Goal: Task Accomplishment & Management: Complete application form

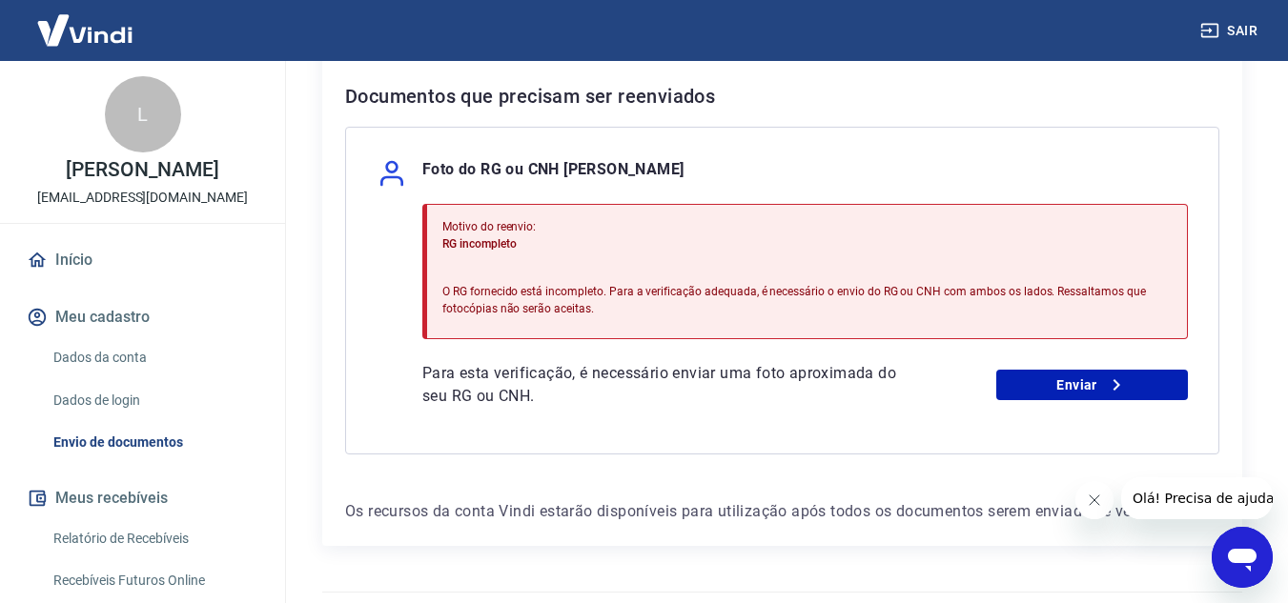
scroll to position [455, 0]
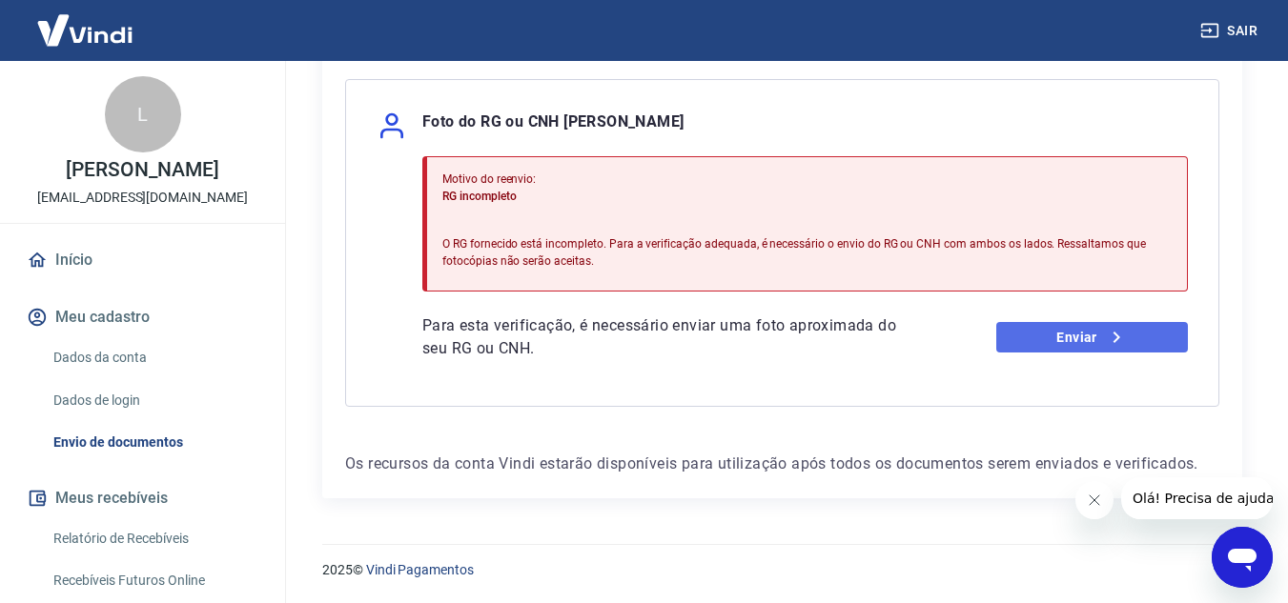
click at [1083, 334] on link "Enviar" at bounding box center [1092, 337] width 192 height 31
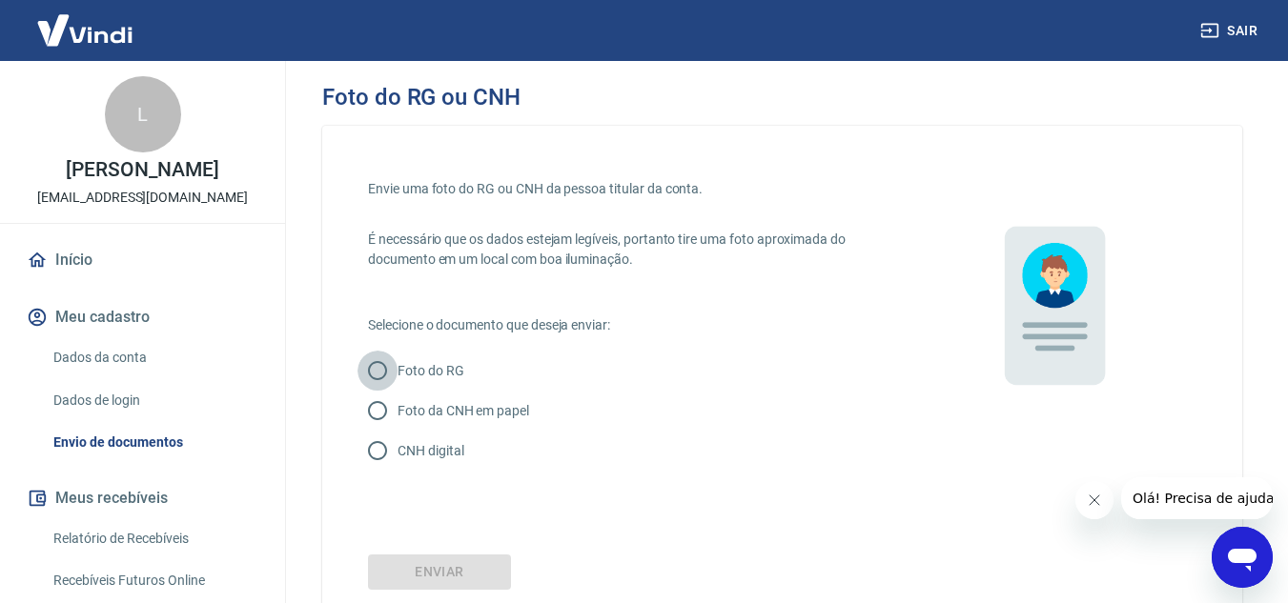
click at [379, 368] on input "Foto do RG" at bounding box center [378, 371] width 40 height 40
radio input "true"
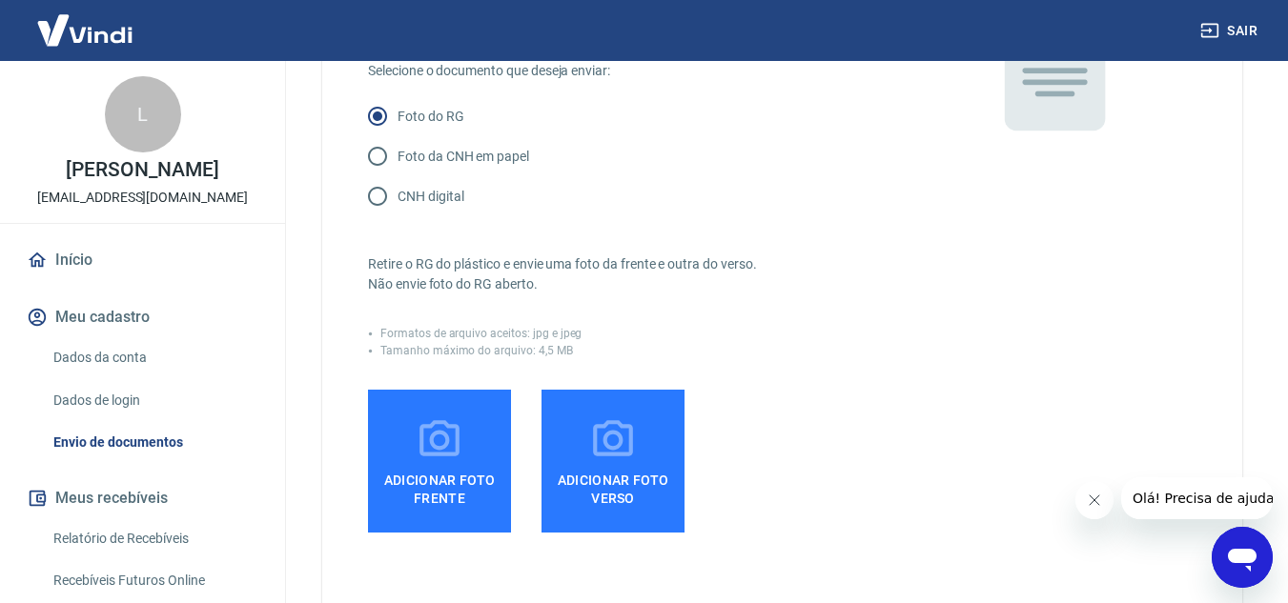
scroll to position [286, 0]
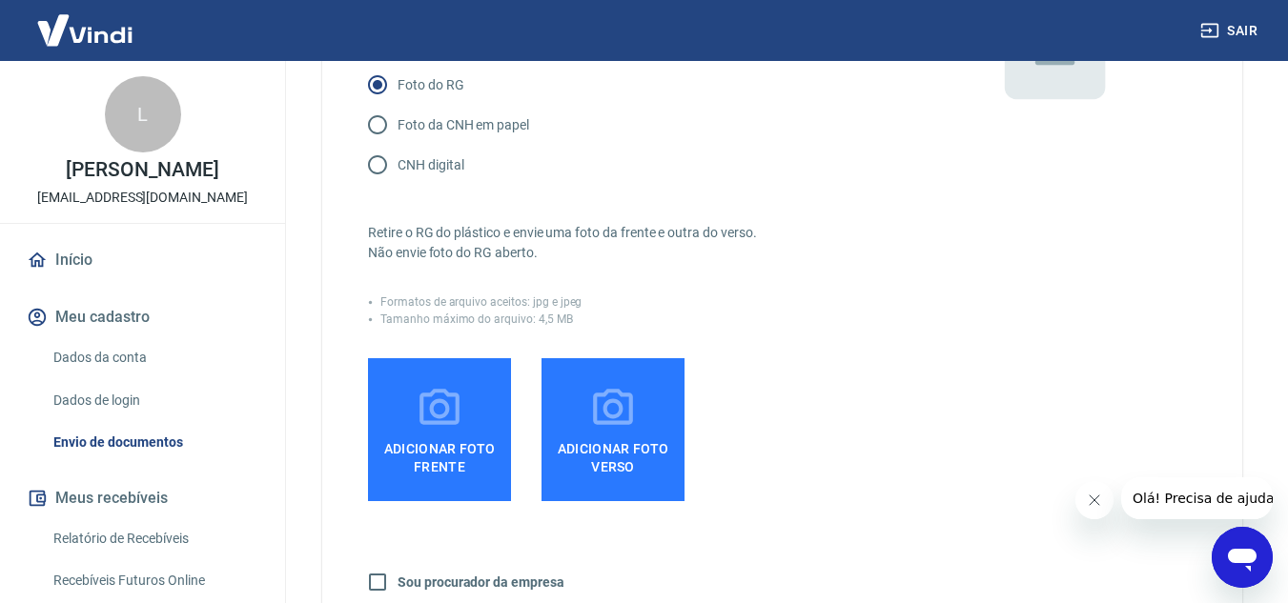
click at [438, 407] on icon at bounding box center [440, 409] width 48 height 48
click at [0, 0] on input "Adicionar foto frente" at bounding box center [0, 0] width 0 height 0
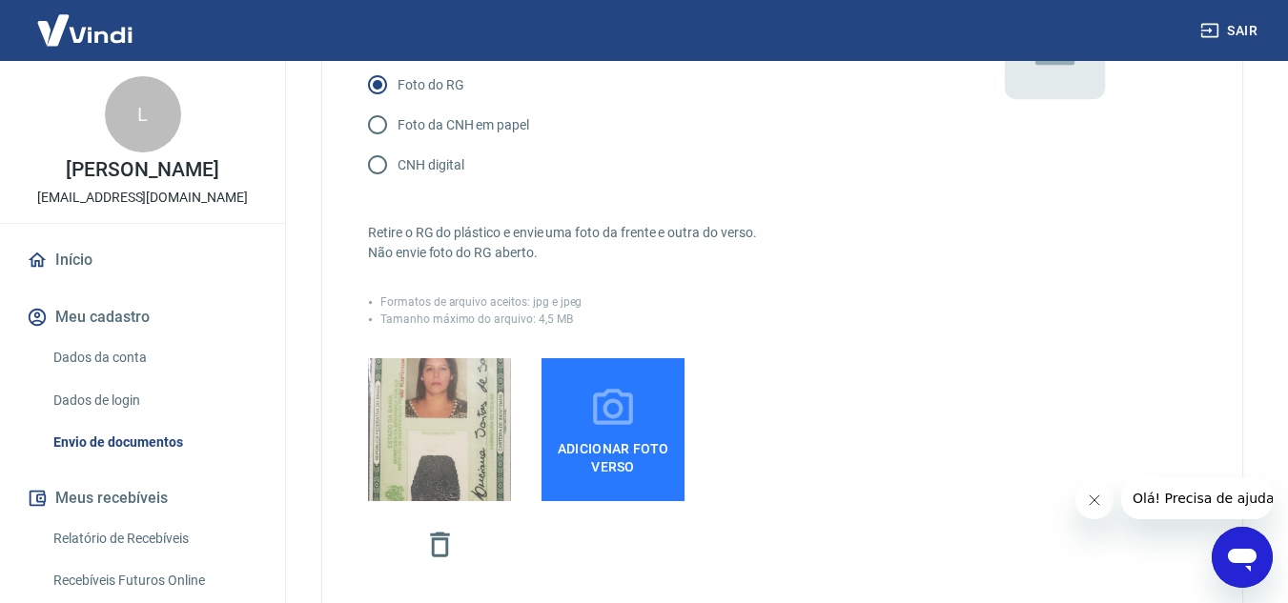
click at [623, 420] on icon at bounding box center [613, 407] width 40 height 36
click at [0, 0] on input "Adicionar foto verso" at bounding box center [0, 0] width 0 height 0
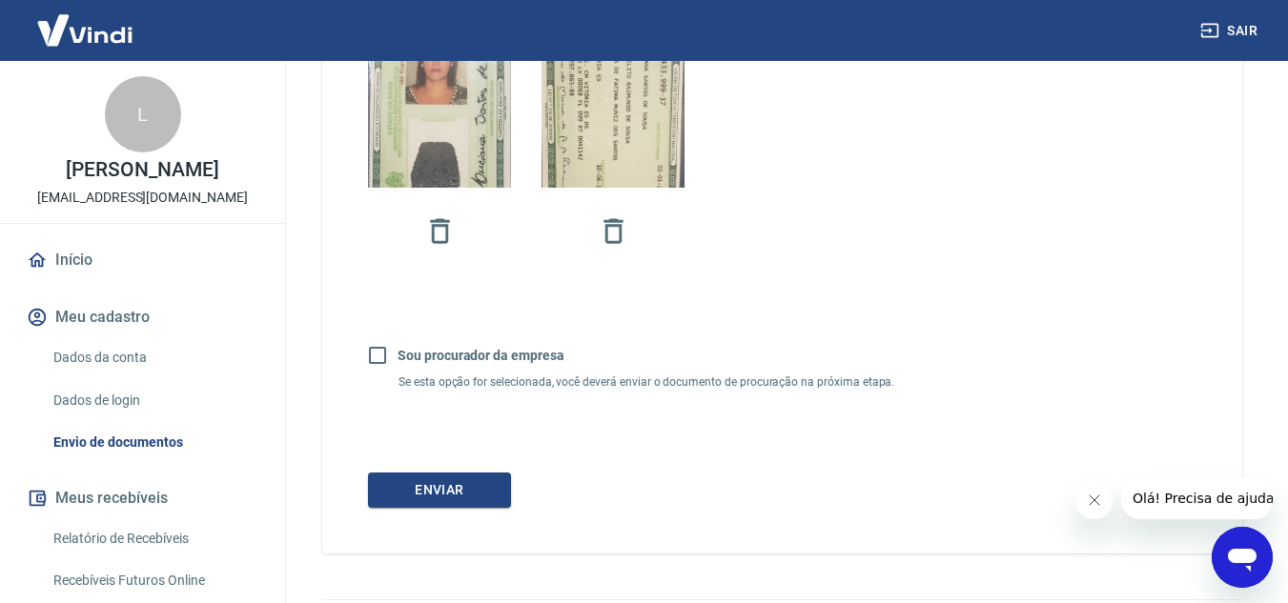
scroll to position [655, 0]
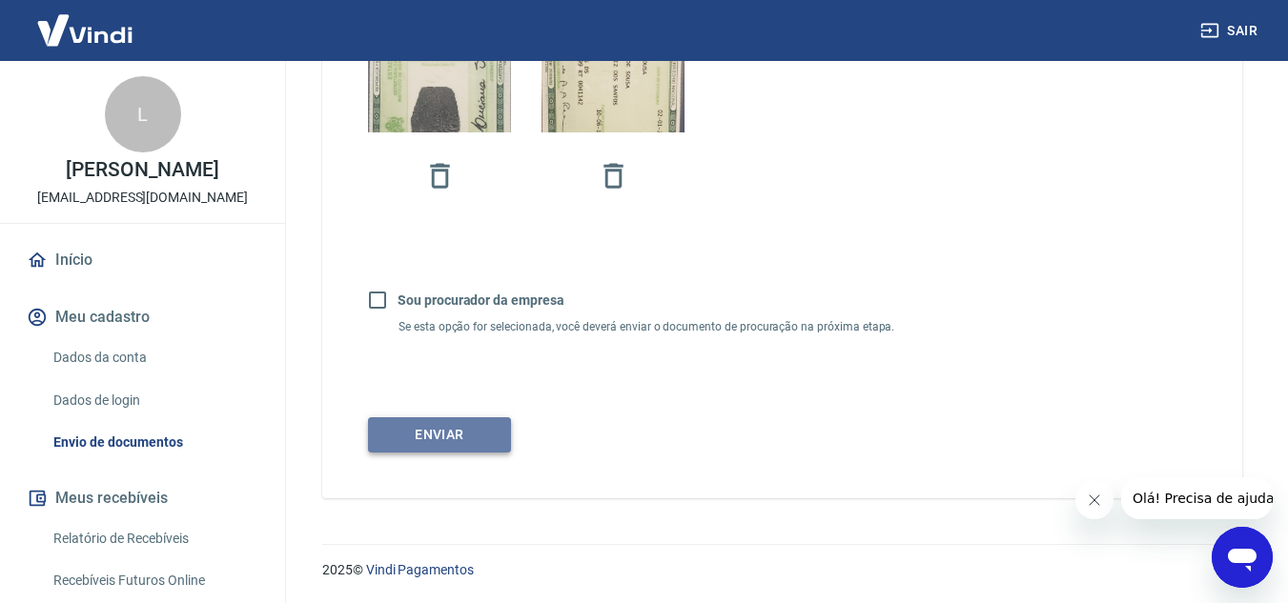
click at [445, 432] on button "Enviar" at bounding box center [439, 435] width 143 height 35
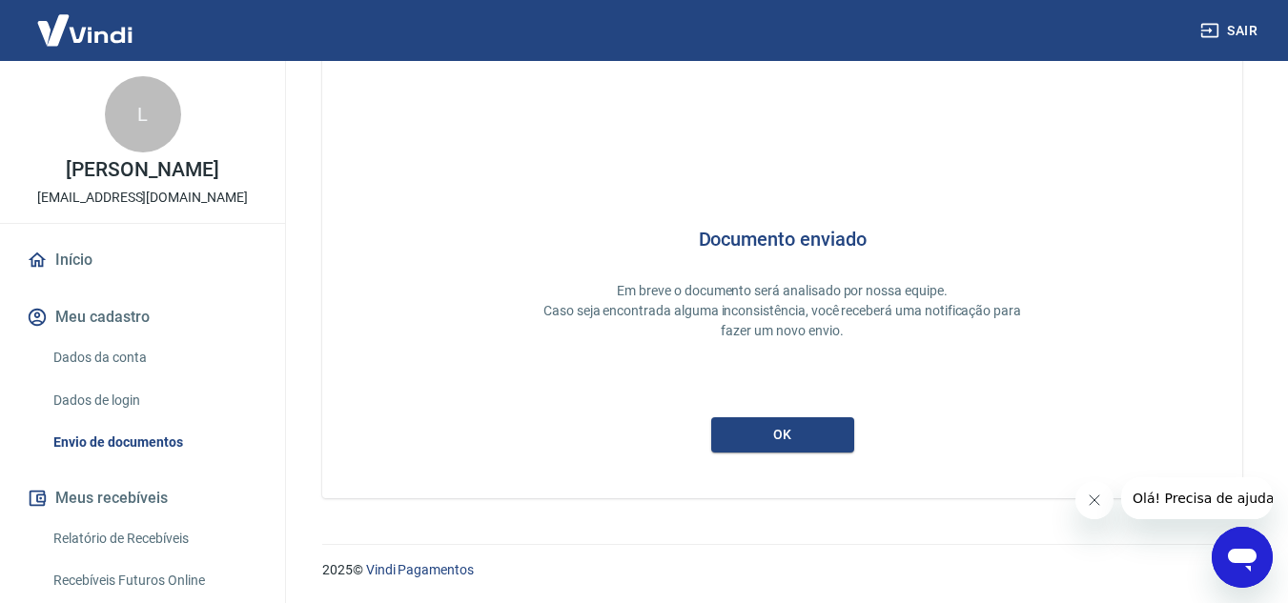
scroll to position [58, 0]
click at [785, 433] on button "ok" at bounding box center [782, 435] width 143 height 35
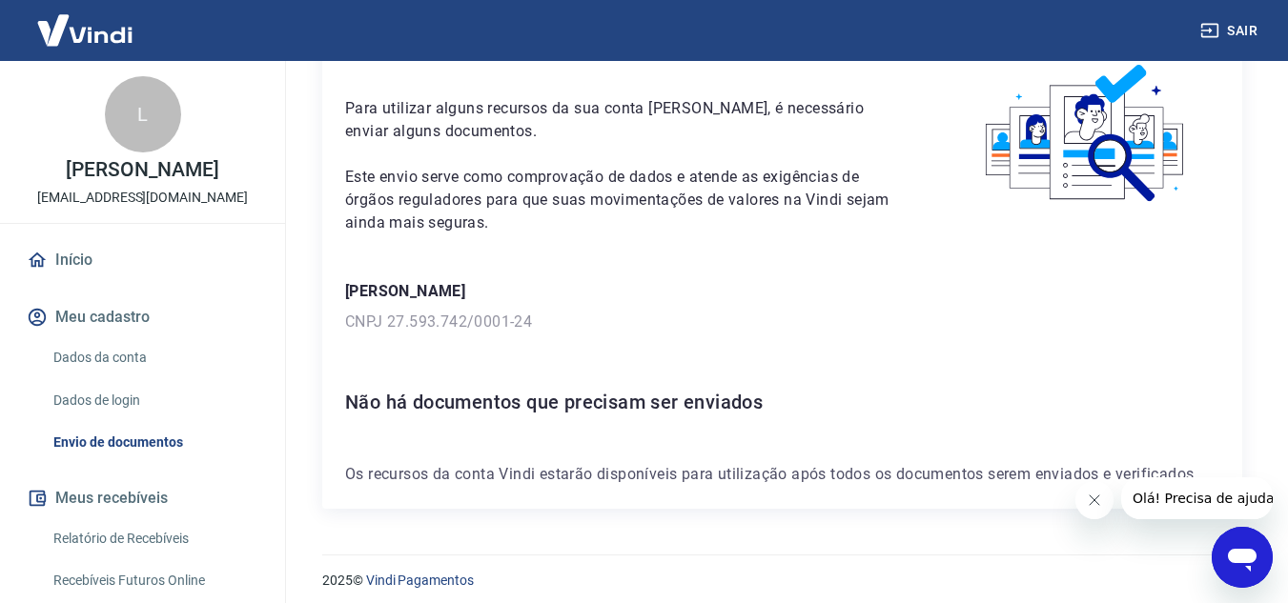
scroll to position [112, 0]
